Goal: Task Accomplishment & Management: Use online tool/utility

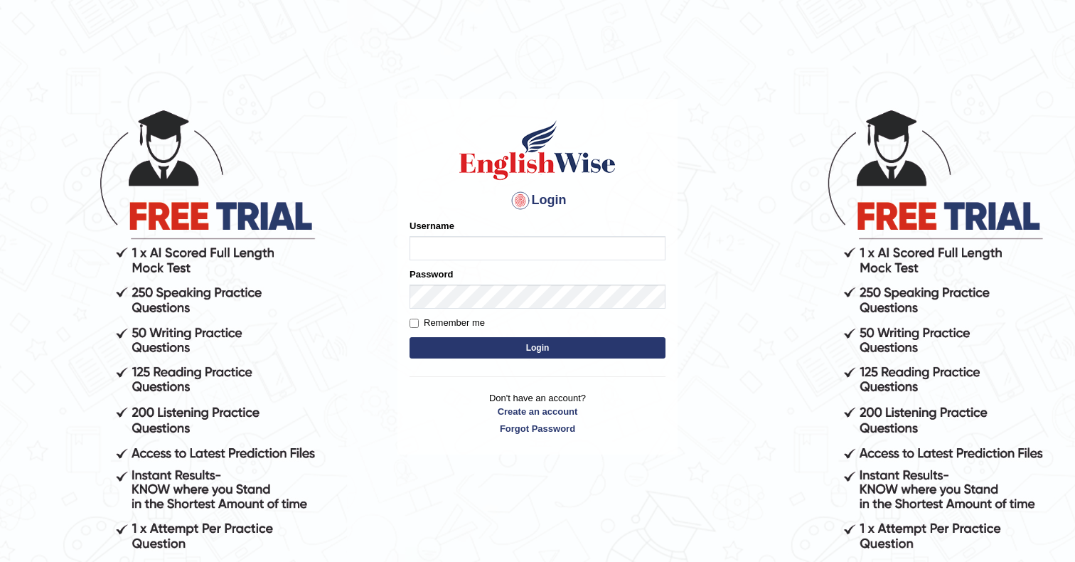
type input "Ozgur"
click at [539, 346] on button "Login" at bounding box center [538, 347] width 256 height 21
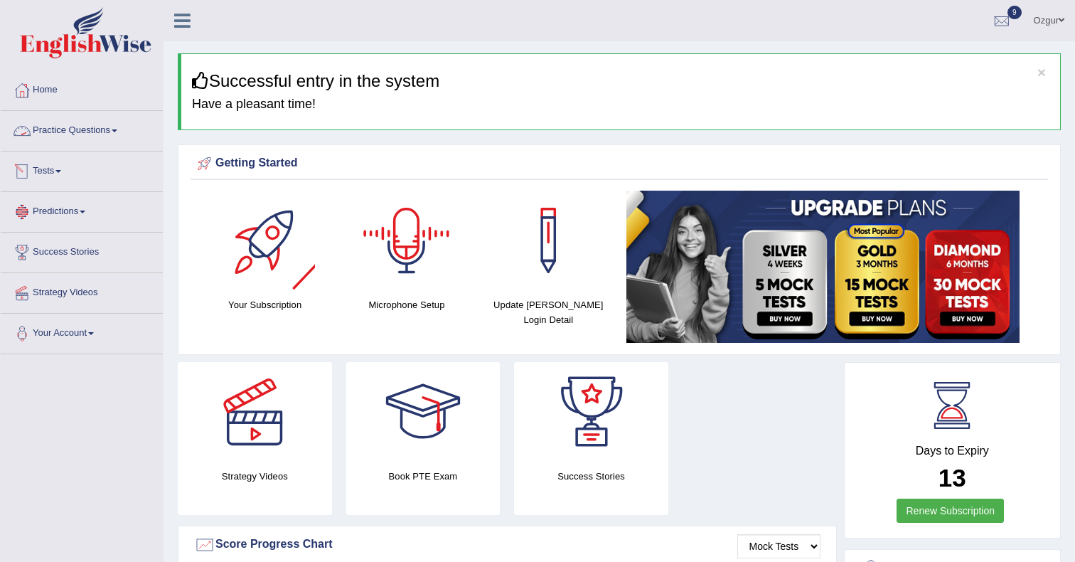
click at [57, 157] on link "Tests" at bounding box center [82, 169] width 162 height 36
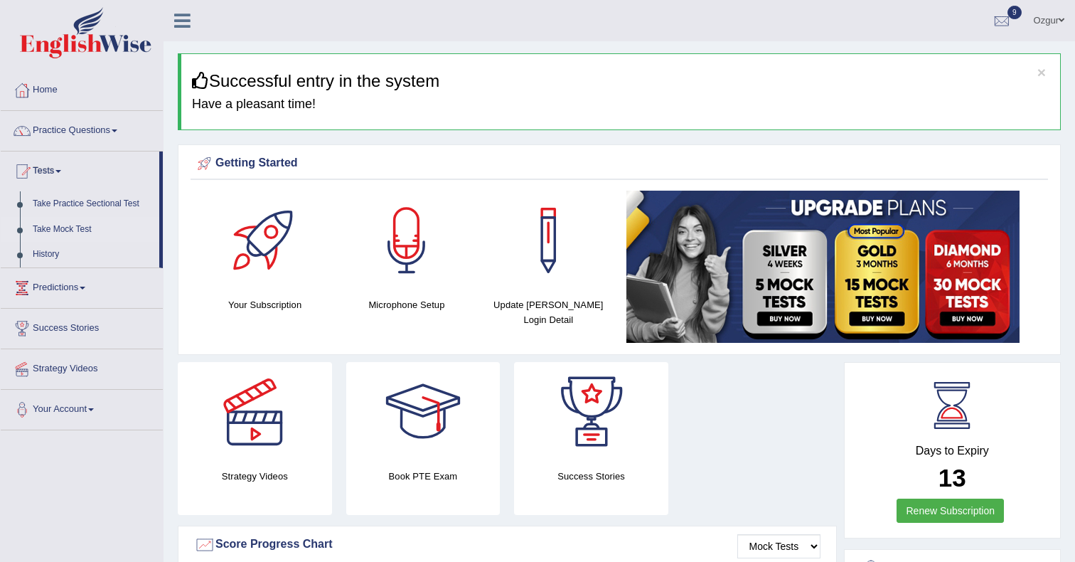
click at [71, 230] on link "Take Mock Test" at bounding box center [92, 230] width 133 height 26
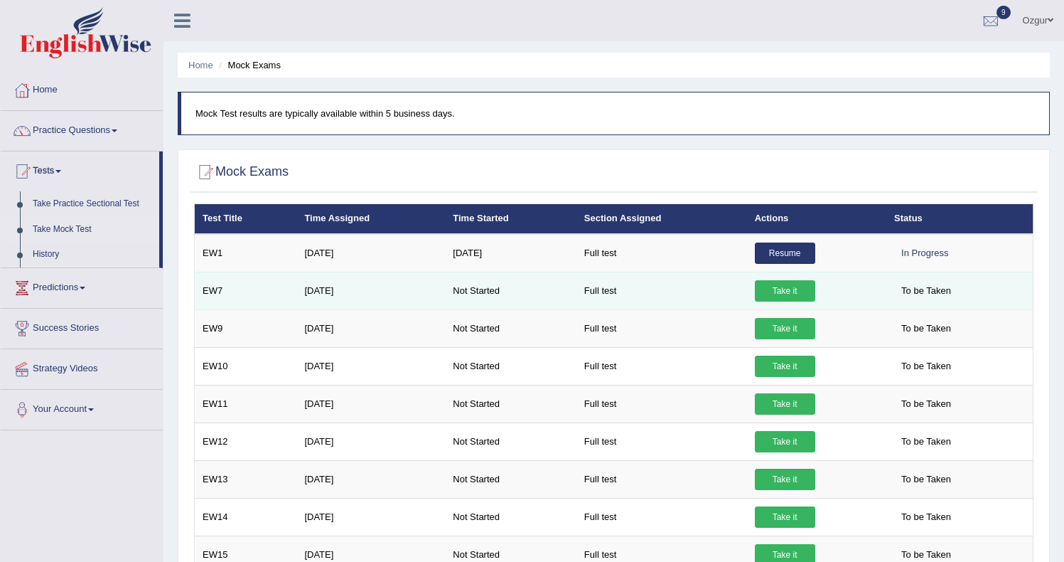
click at [801, 291] on link "Take it" at bounding box center [785, 290] width 60 height 21
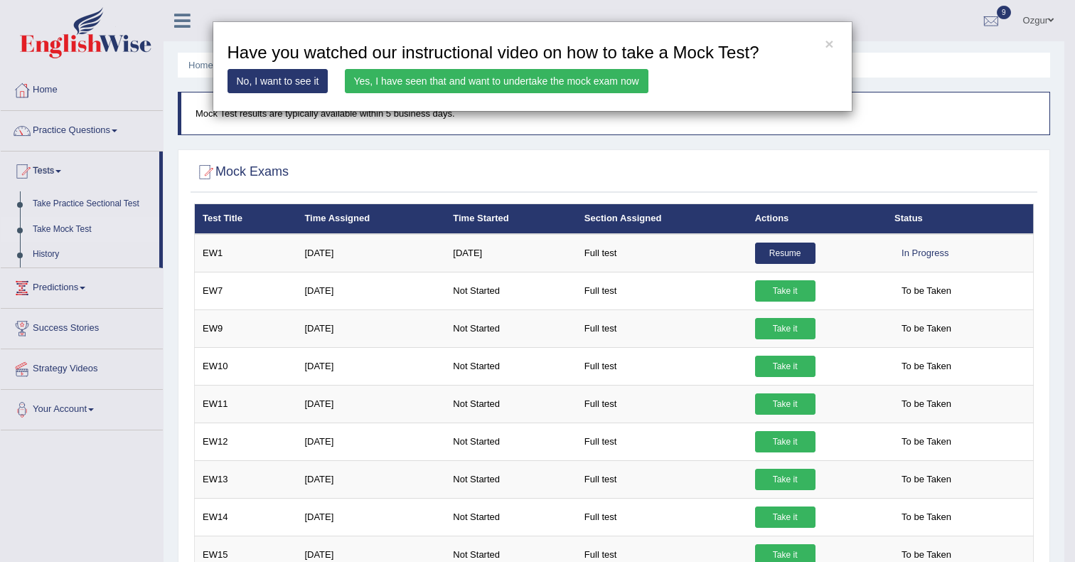
click at [515, 85] on link "Yes, I have seen that and want to undertake the mock exam now" at bounding box center [497, 81] width 304 height 24
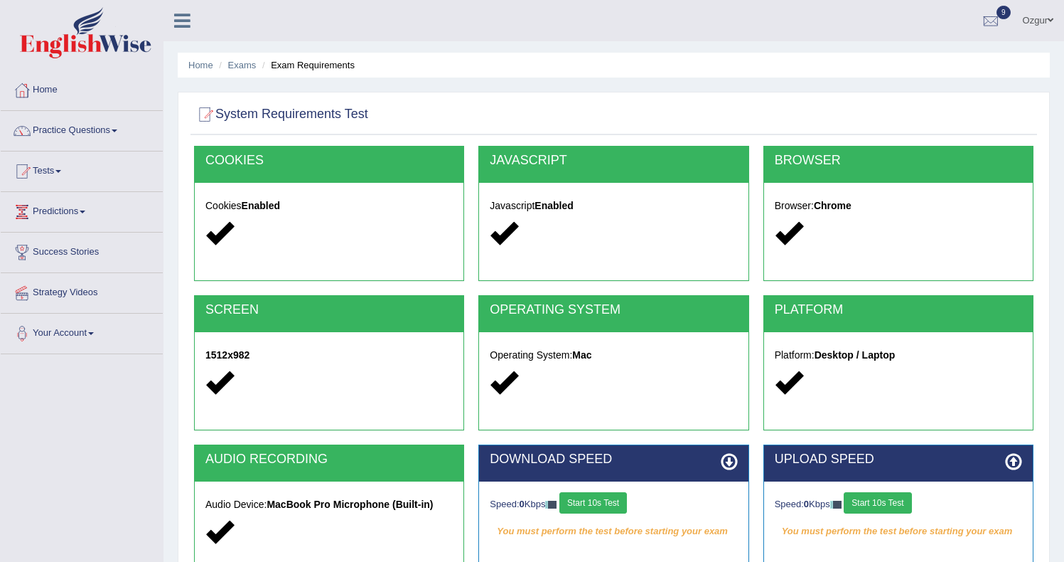
click at [627, 510] on button "Start 10s Test" at bounding box center [594, 502] width 68 height 21
click at [885, 503] on button "Start 10s Test" at bounding box center [878, 502] width 68 height 21
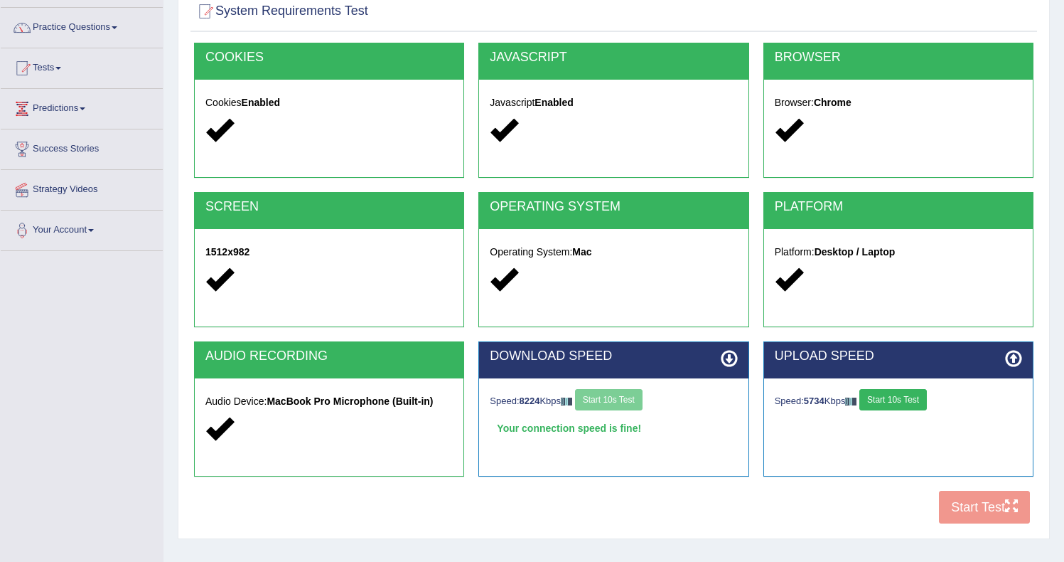
scroll to position [185, 0]
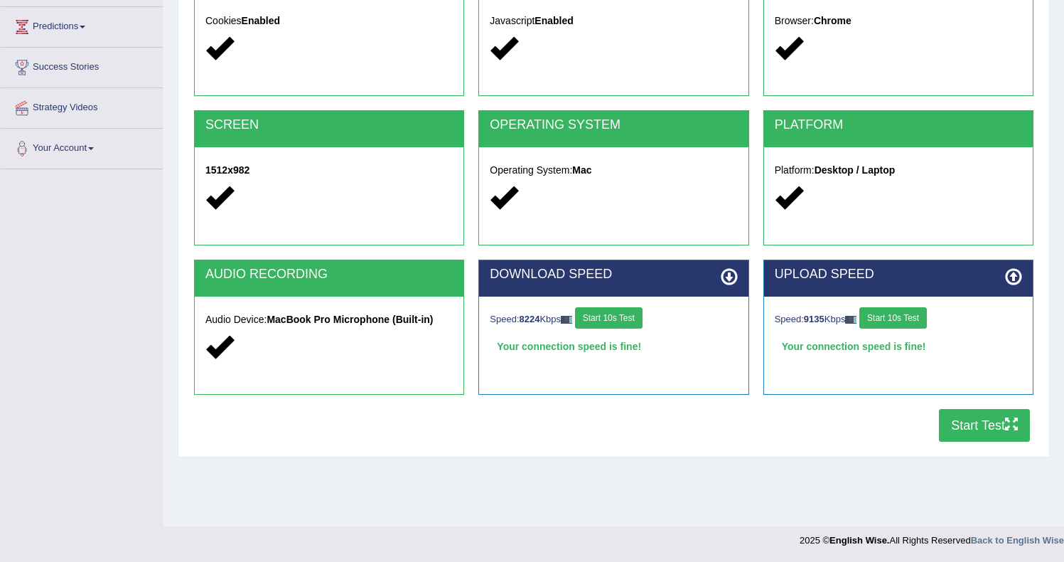
click at [982, 421] on button "Start Test" at bounding box center [984, 425] width 91 height 33
